Goal: Transaction & Acquisition: Obtain resource

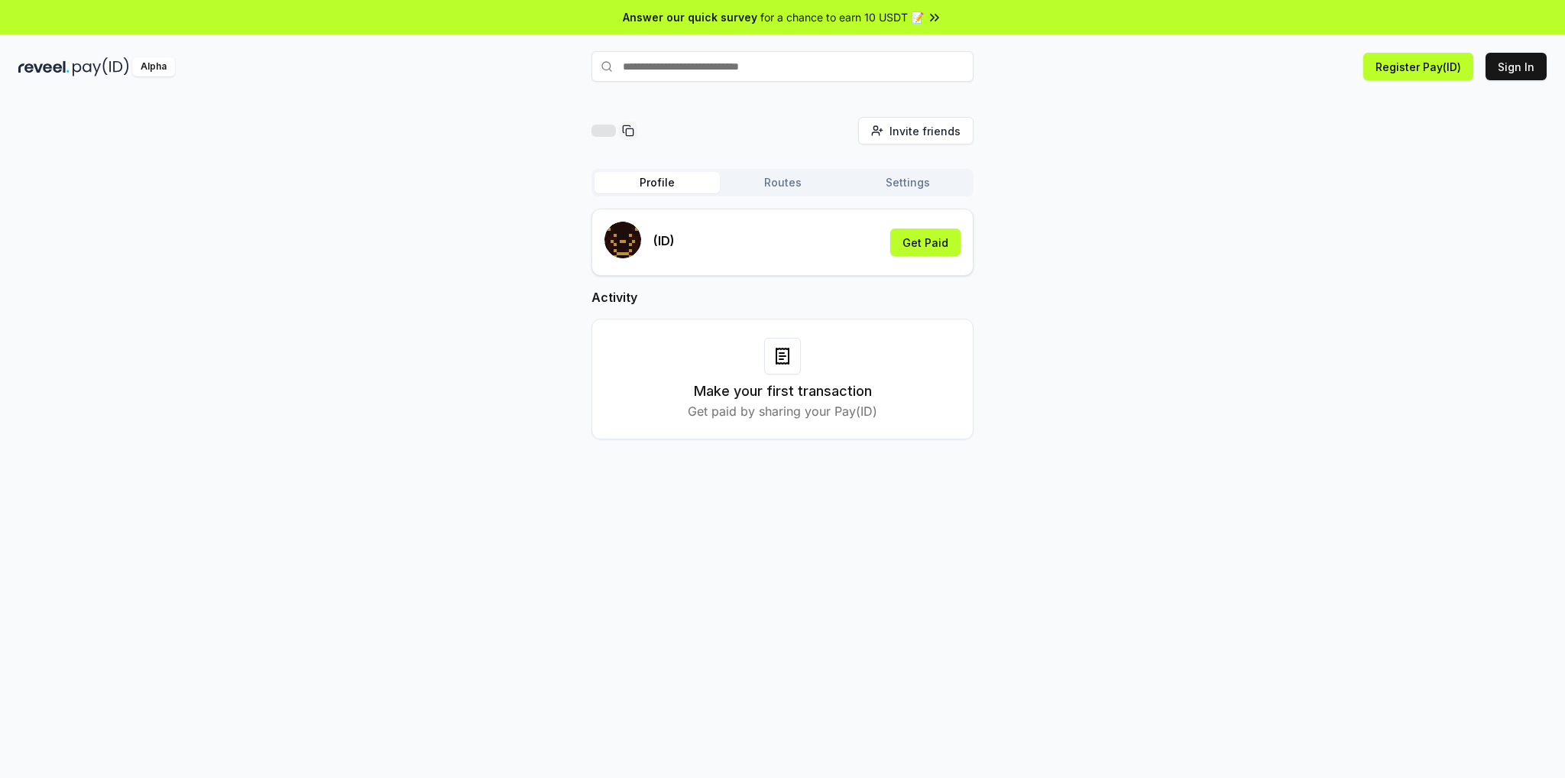
click at [813, 186] on button "Routes" at bounding box center [782, 182] width 125 height 21
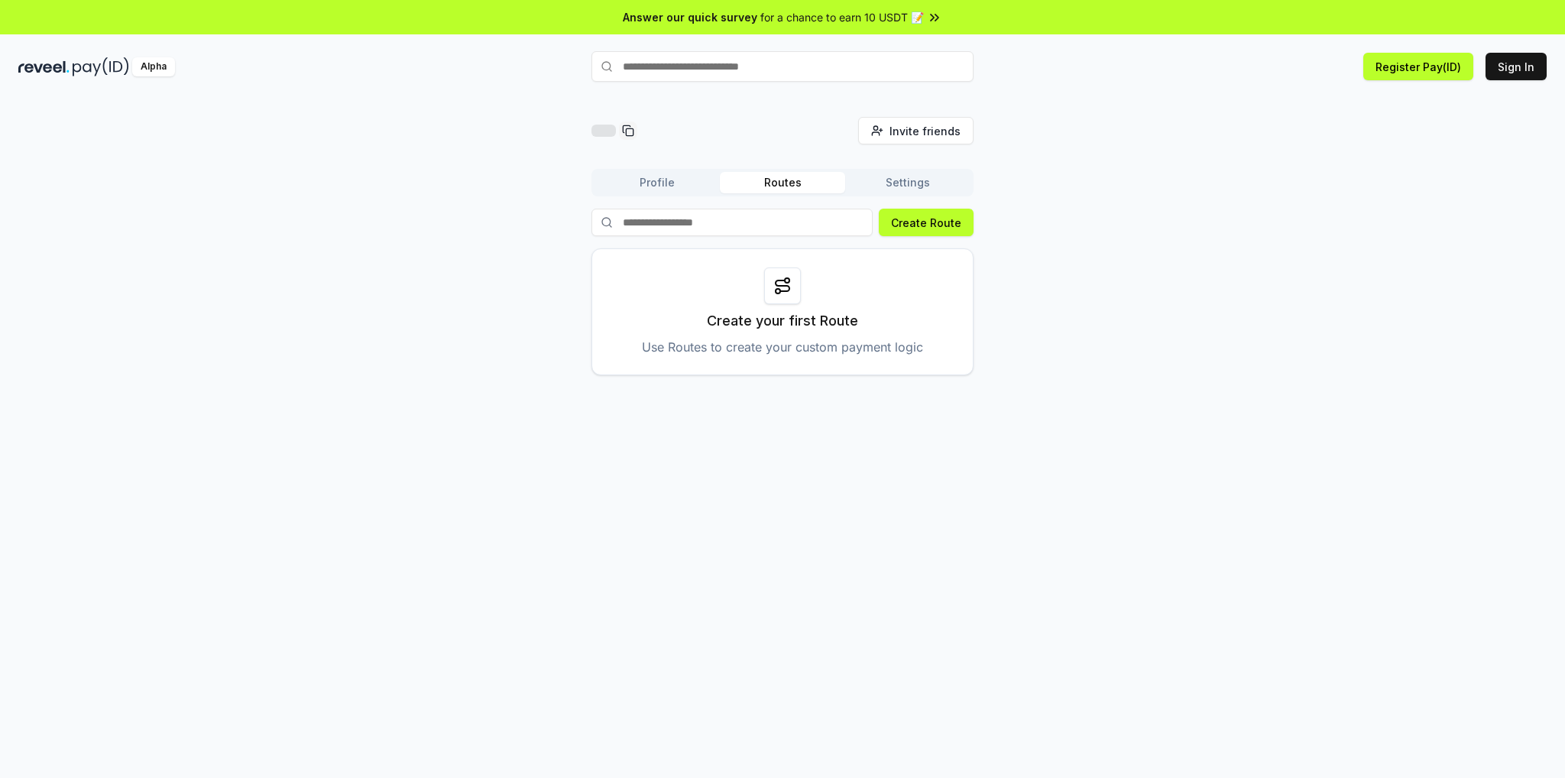
click at [901, 186] on button "Settings" at bounding box center [907, 182] width 125 height 21
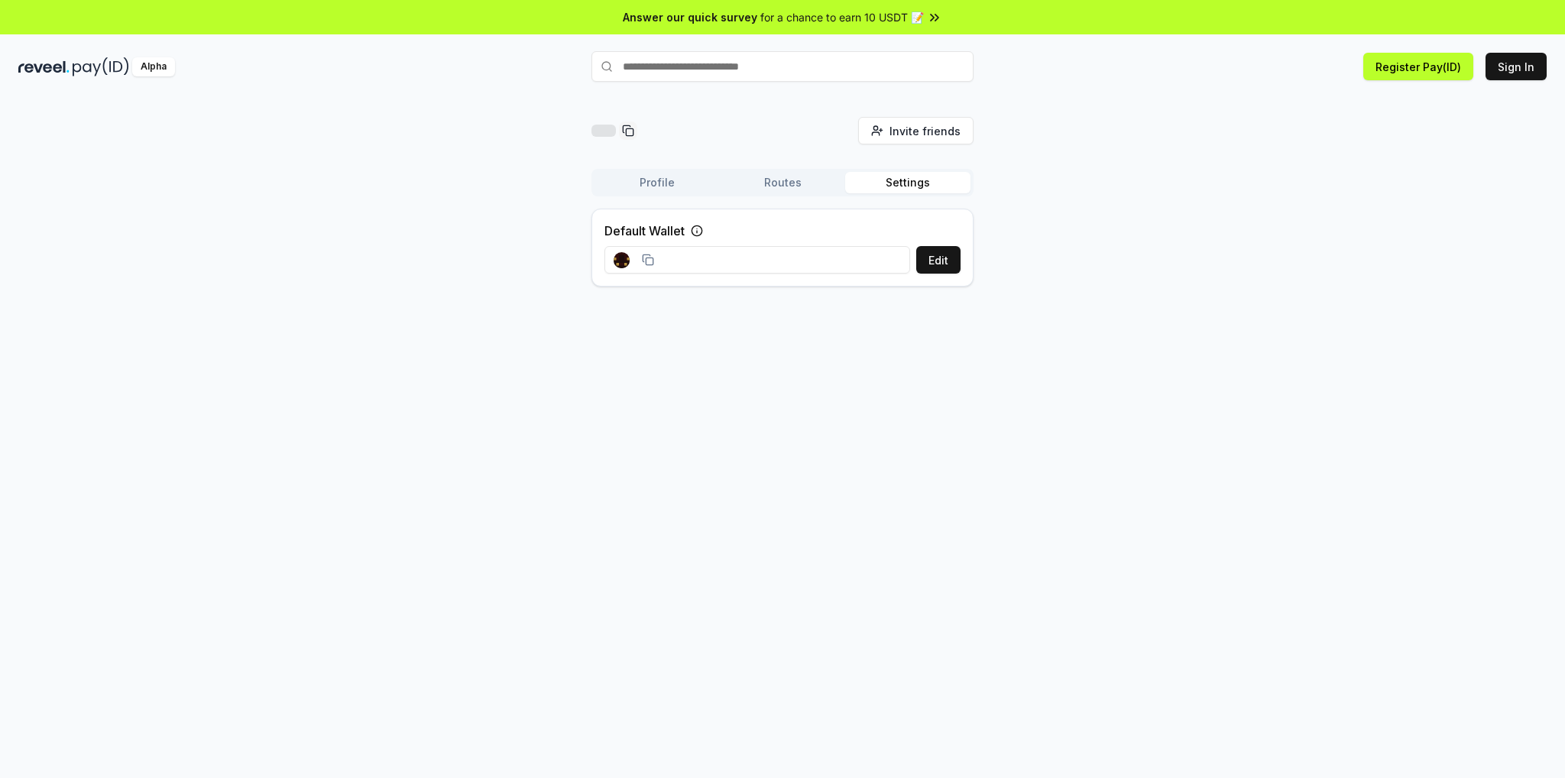
click at [645, 182] on button "Profile" at bounding box center [657, 182] width 125 height 21
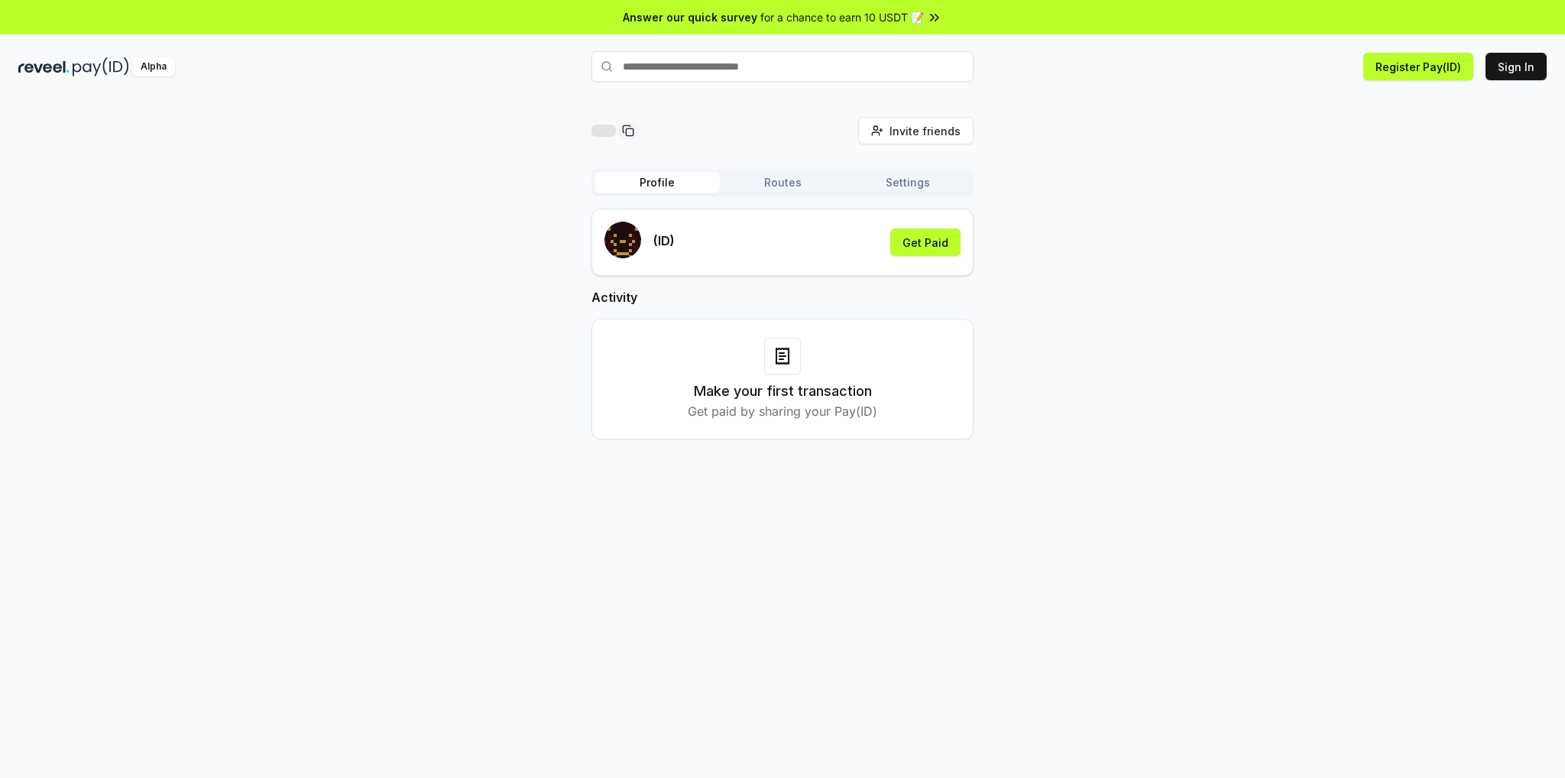
click at [423, 245] on div "Invite friends Invite Profile Routes Settings (ID) Get Paid Activity Make your …" at bounding box center [782, 290] width 1529 height 347
drag, startPoint x: 398, startPoint y: 346, endPoint x: 360, endPoint y: 382, distance: 52.5
click at [361, 383] on div "Invite friends Invite Profile Routes Settings (ID) Get Paid Activity Make your …" at bounding box center [782, 290] width 1529 height 347
drag, startPoint x: 361, startPoint y: 383, endPoint x: 371, endPoint y: 383, distance: 9.9
click at [362, 383] on div "Invite friends Invite Profile Routes Settings (ID) Get Paid Activity Make your …" at bounding box center [782, 290] width 1529 height 347
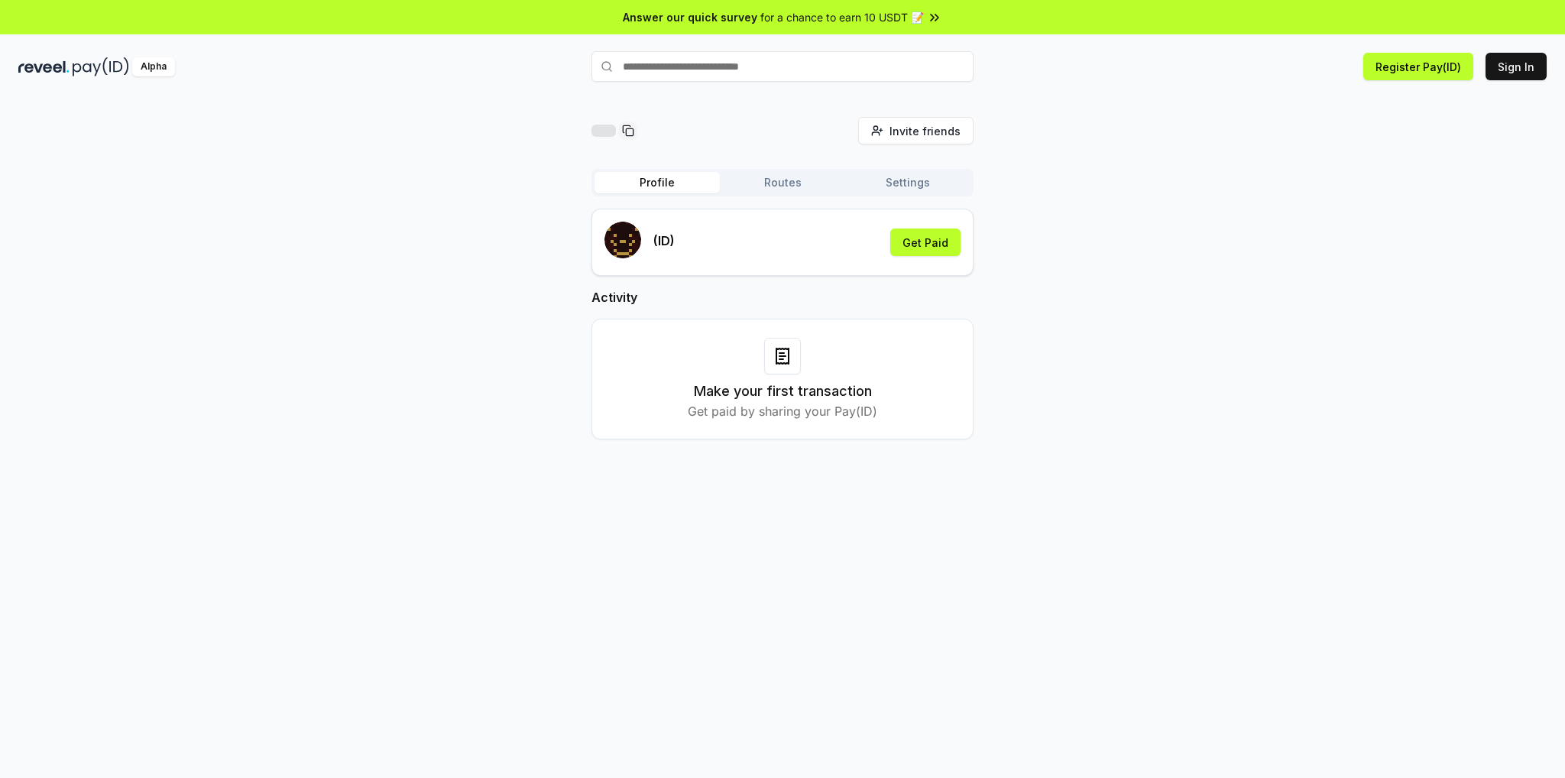
click at [767, 394] on h3 "Make your first transaction" at bounding box center [783, 391] width 178 height 21
click at [648, 450] on div "(ID) Get Paid Activity Make your first transaction Get paid by sharing your Pay…" at bounding box center [783, 336] width 382 height 255
click at [727, 409] on p "Get paid by sharing your Pay(ID)" at bounding box center [783, 411] width 190 height 18
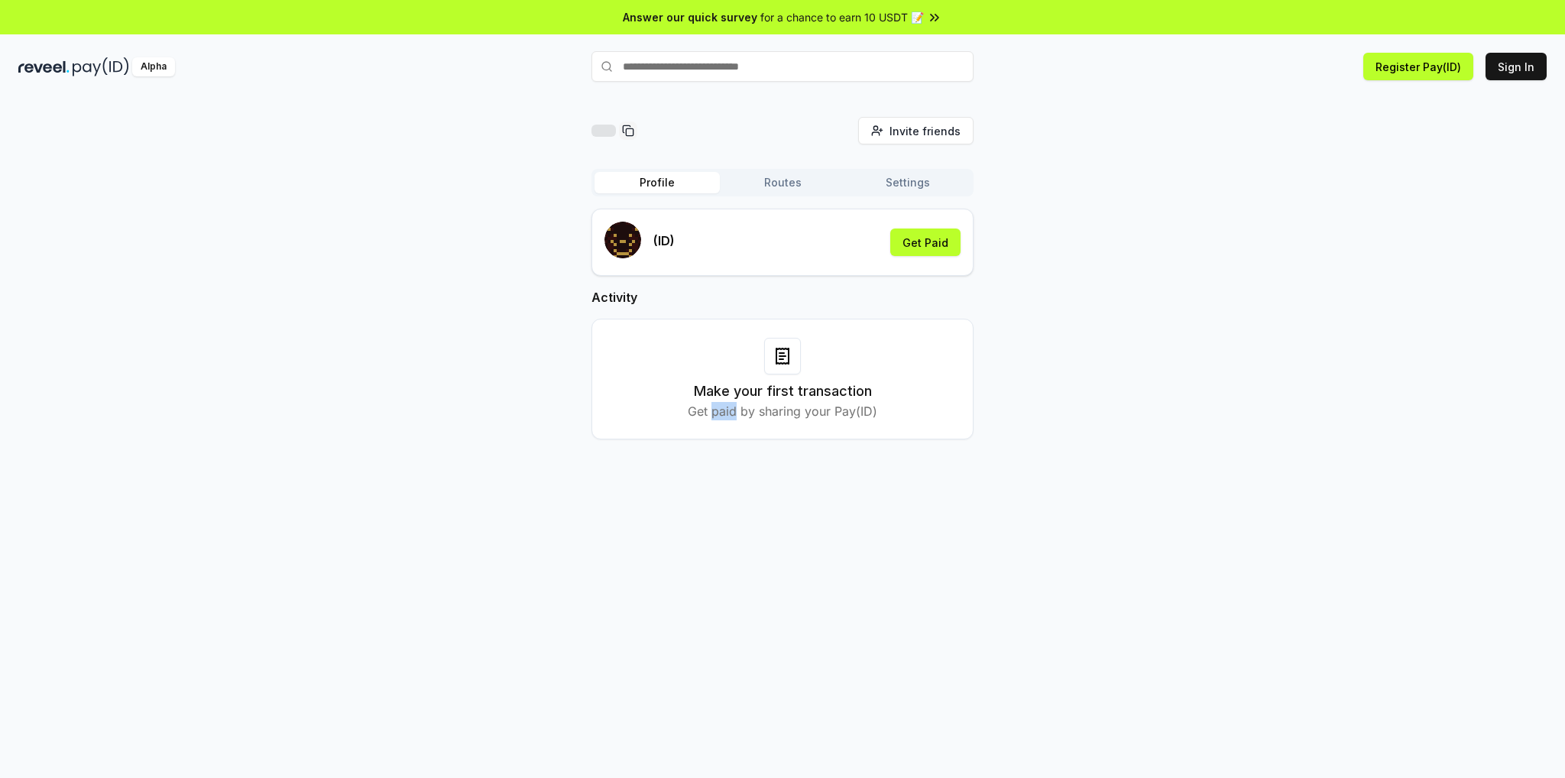
click at [728, 409] on p "Get paid by sharing your Pay(ID)" at bounding box center [783, 411] width 190 height 18
click at [707, 450] on div "(ID) Get Paid Activity Make your first transaction Get paid by sharing your Pay…" at bounding box center [783, 336] width 382 height 255
click at [764, 412] on p "Get paid by sharing your Pay(ID)" at bounding box center [783, 411] width 190 height 18
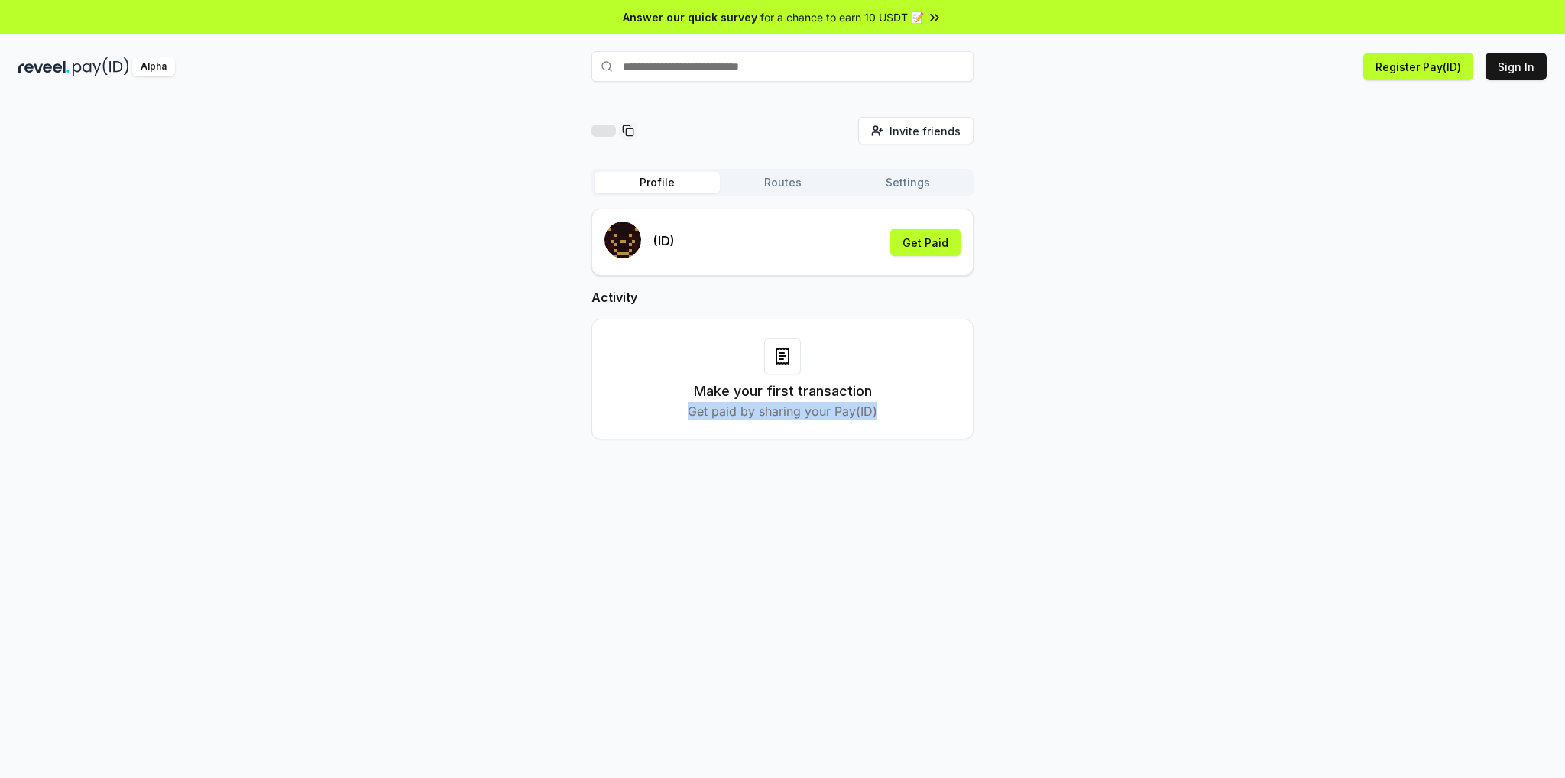
click at [764, 412] on p "Get paid by sharing your Pay(ID)" at bounding box center [783, 411] width 190 height 18
click at [755, 447] on div "(ID) Get Paid Activity Make your first transaction Get paid by sharing your Pay…" at bounding box center [783, 336] width 382 height 255
click at [925, 242] on button "Get Paid" at bounding box center [925, 243] width 70 height 28
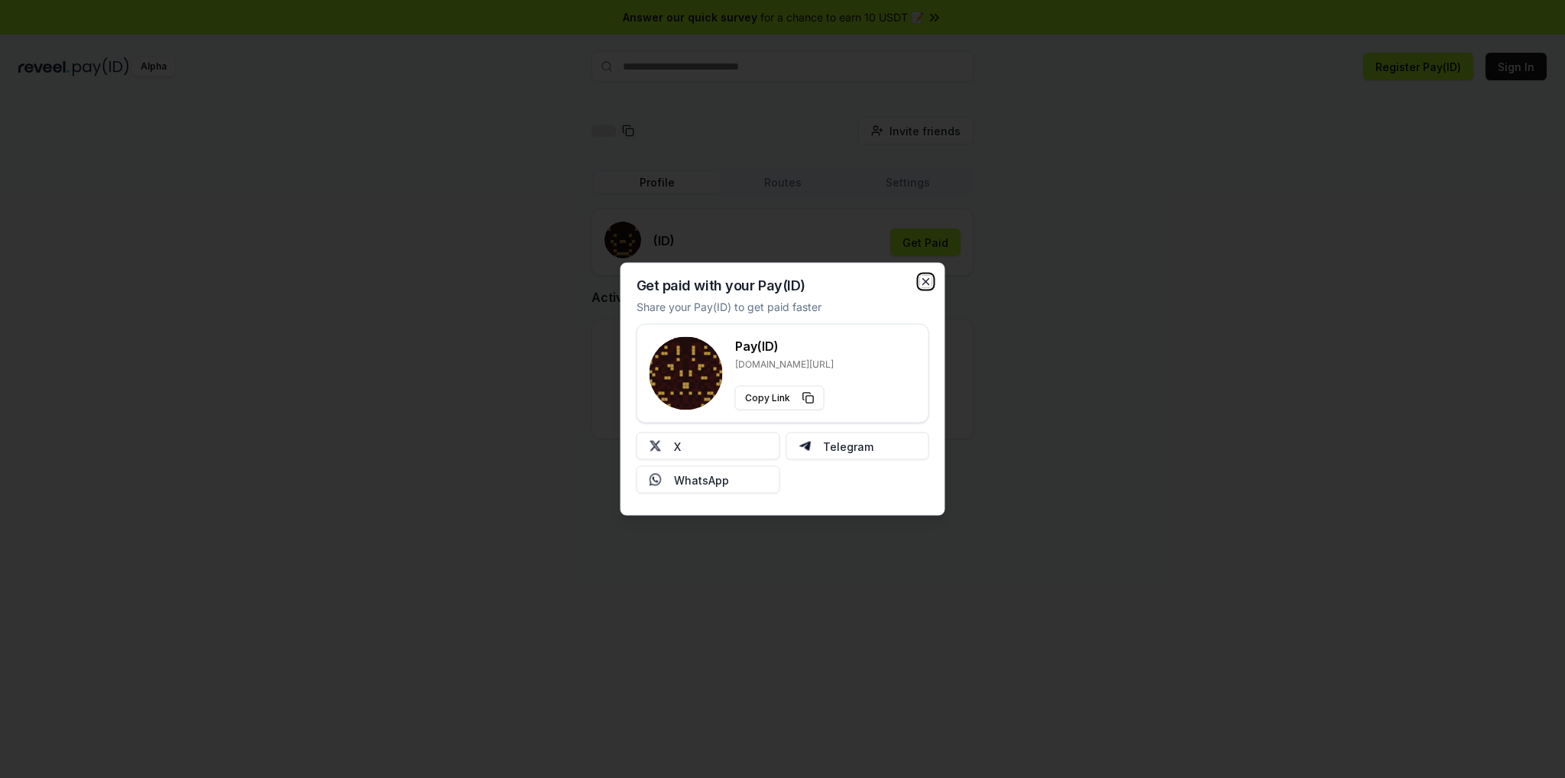
click at [926, 281] on icon "button" at bounding box center [926, 282] width 6 height 6
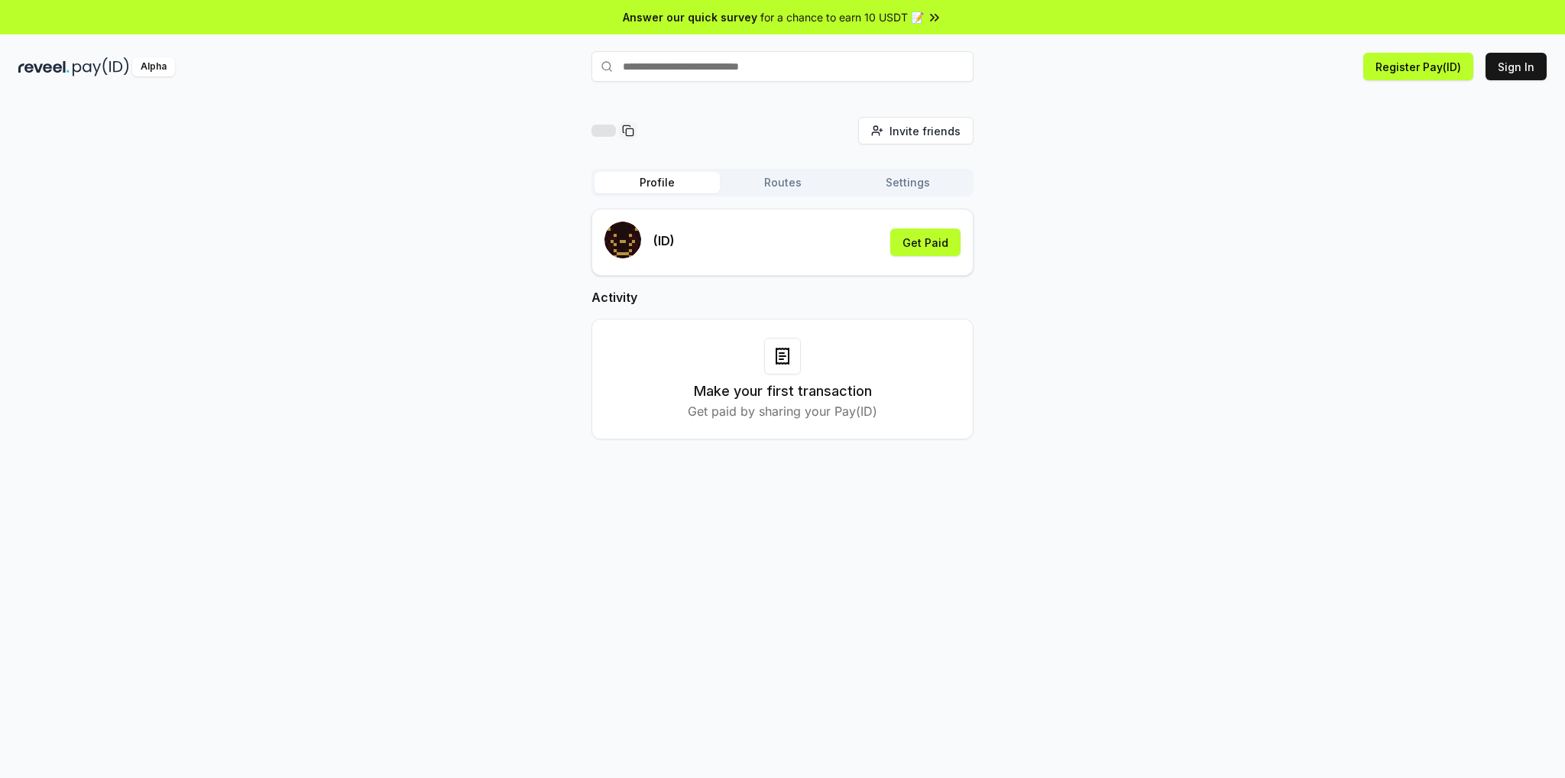
click at [816, 420] on div "Make your first transaction Get paid by sharing your Pay(ID)" at bounding box center [783, 379] width 382 height 121
click at [936, 239] on button "Get Paid" at bounding box center [925, 243] width 70 height 28
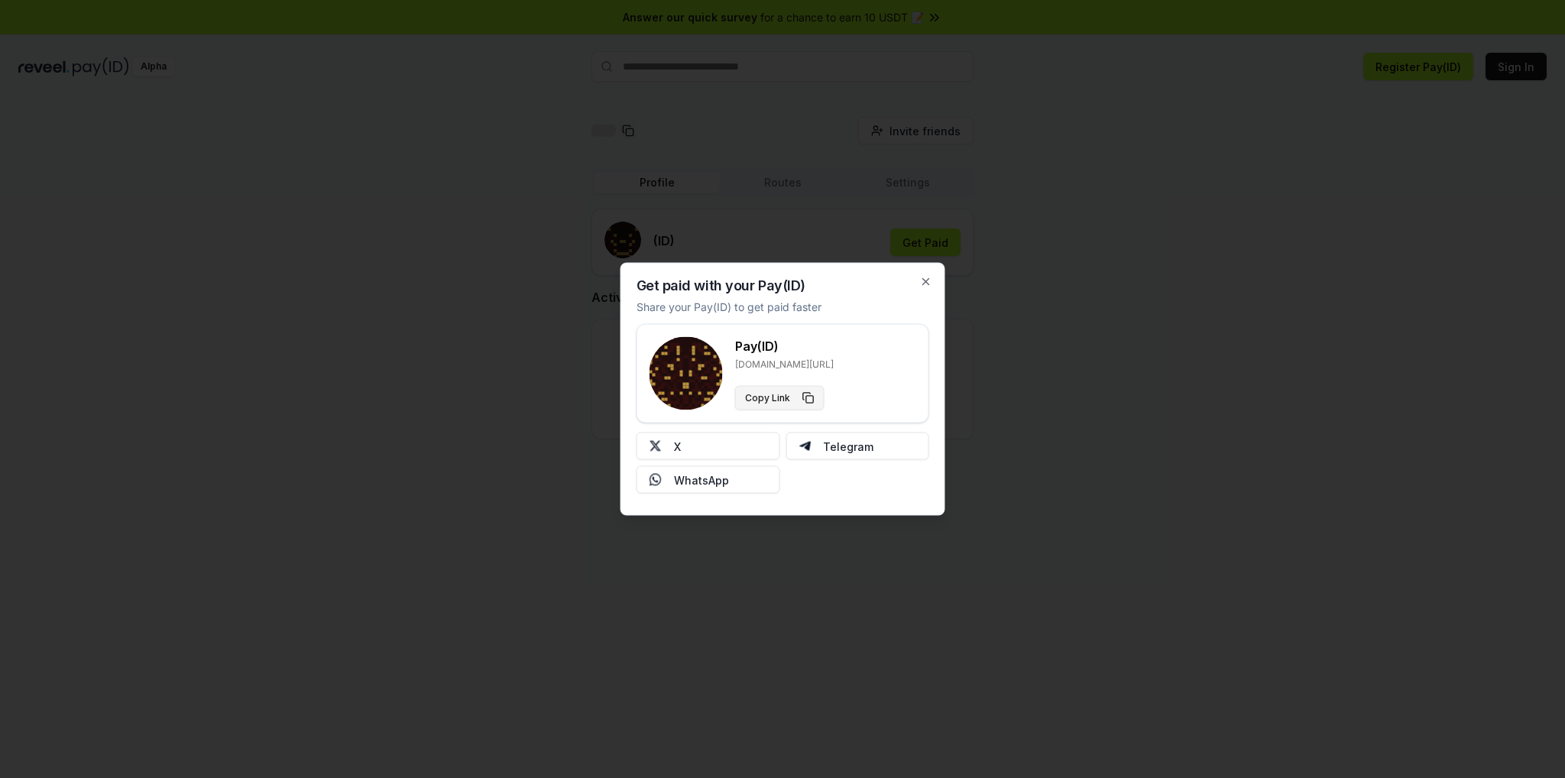
click at [767, 398] on button "Copy Link" at bounding box center [779, 398] width 89 height 24
